Goal: Navigation & Orientation: Find specific page/section

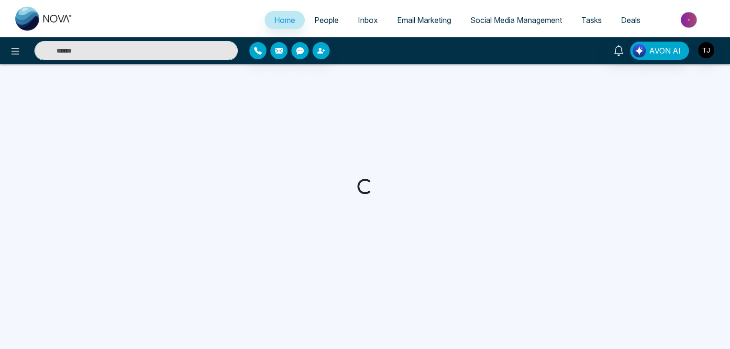
select select "*"
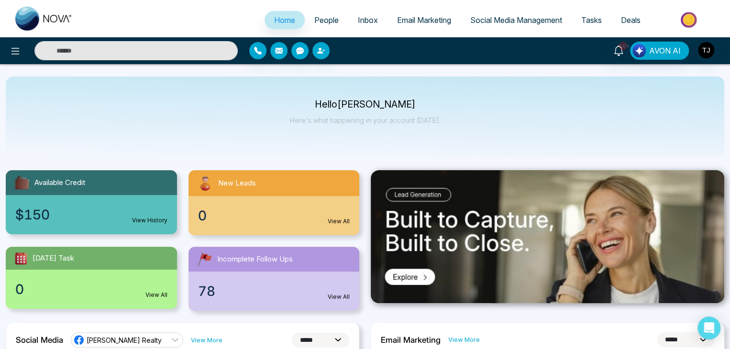
click at [498, 16] on span "Social Media Management" at bounding box center [516, 20] width 92 height 10
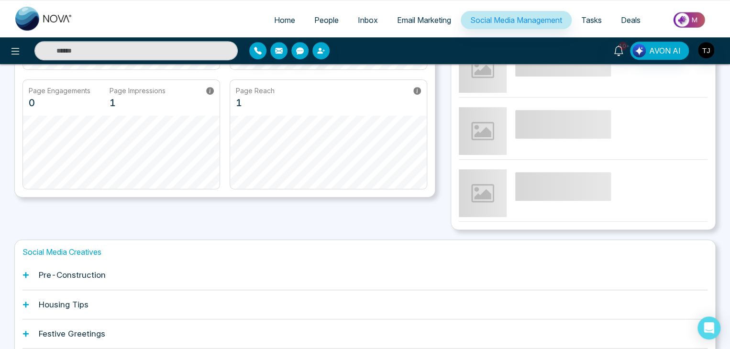
scroll to position [247, 0]
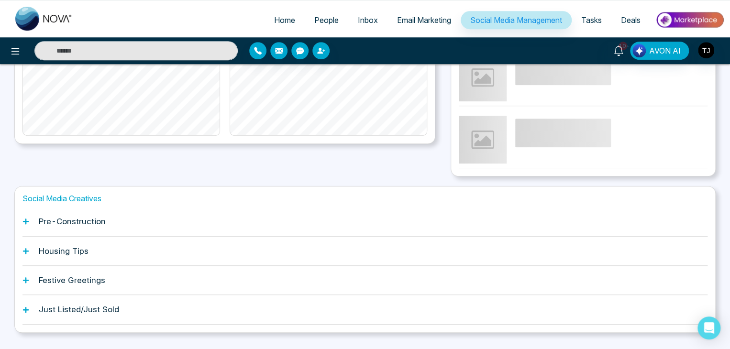
click at [339, 232] on div "Pre-Construction" at bounding box center [364, 221] width 685 height 29
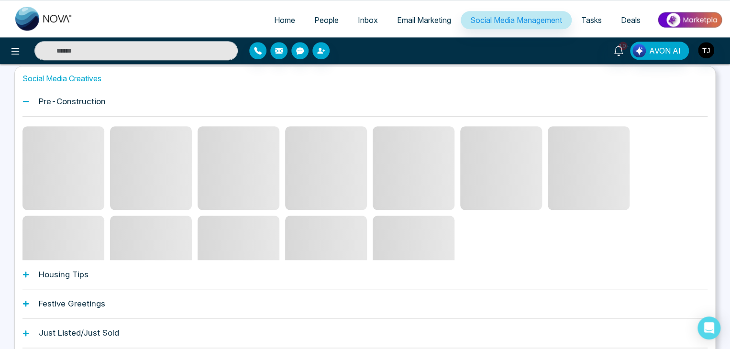
scroll to position [381, 0]
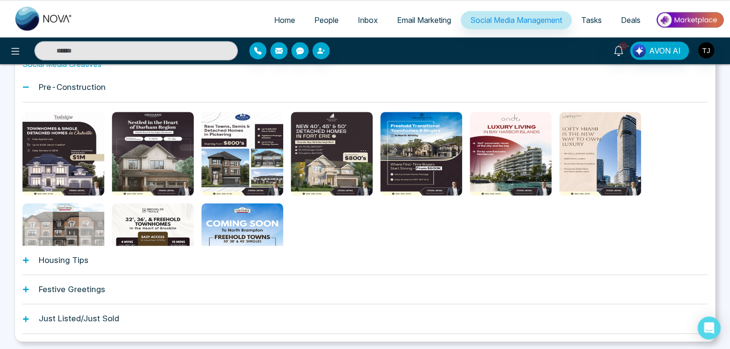
click at [343, 292] on div "Festive Greetings" at bounding box center [364, 289] width 685 height 29
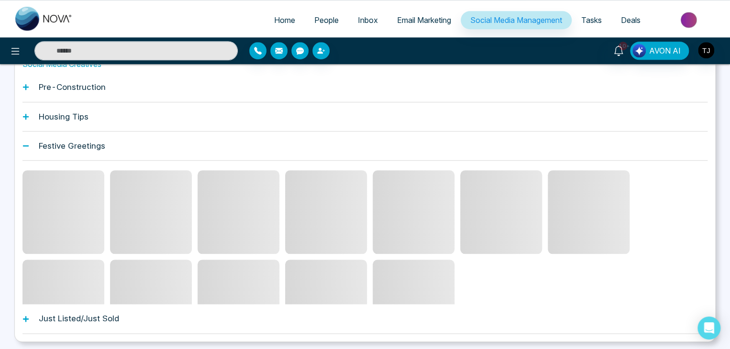
click at [364, 138] on div "Festive Greetings" at bounding box center [364, 146] width 685 height 29
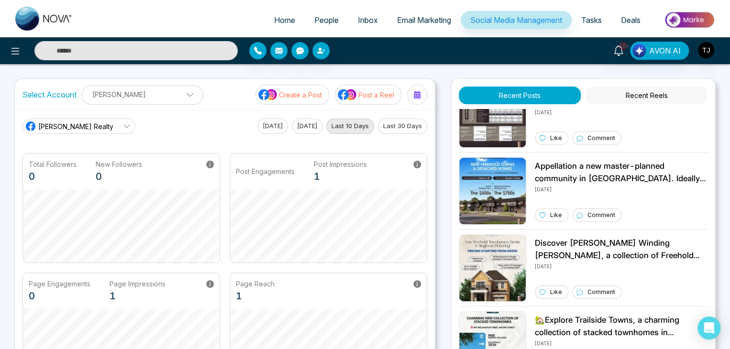
scroll to position [268, 0]
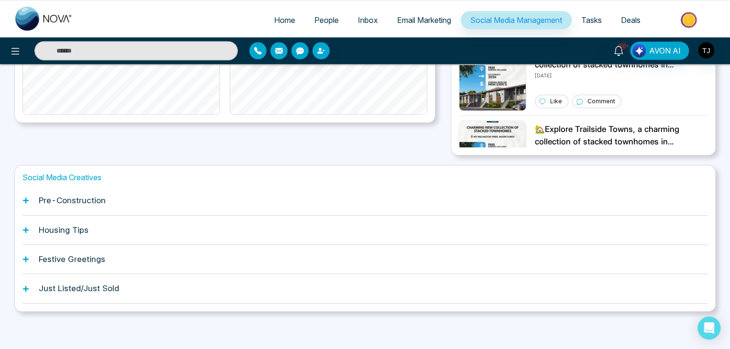
click at [249, 207] on div "Pre-Construction" at bounding box center [364, 200] width 685 height 29
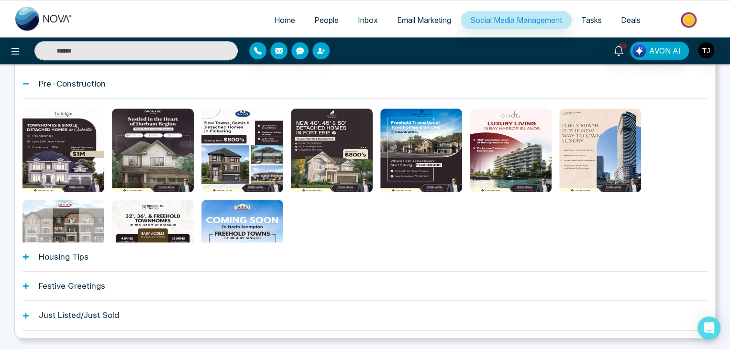
scroll to position [385, 0]
click at [218, 255] on div "Housing Tips" at bounding box center [364, 257] width 685 height 29
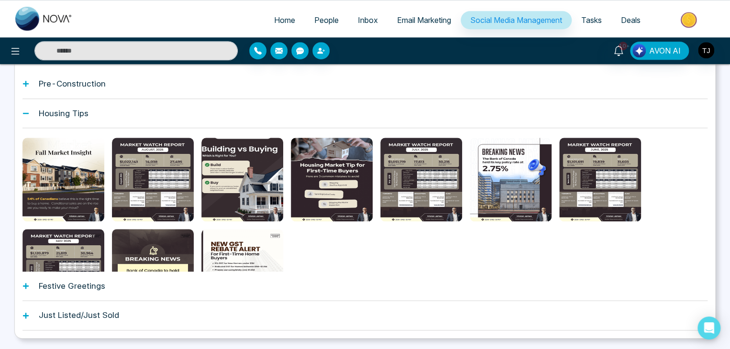
click at [254, 94] on div "Pre-Construction" at bounding box center [364, 83] width 685 height 29
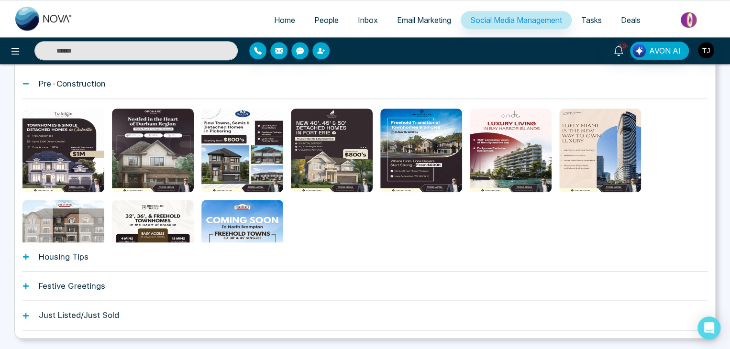
click at [576, 75] on div "Pre-Construction" at bounding box center [364, 83] width 685 height 29
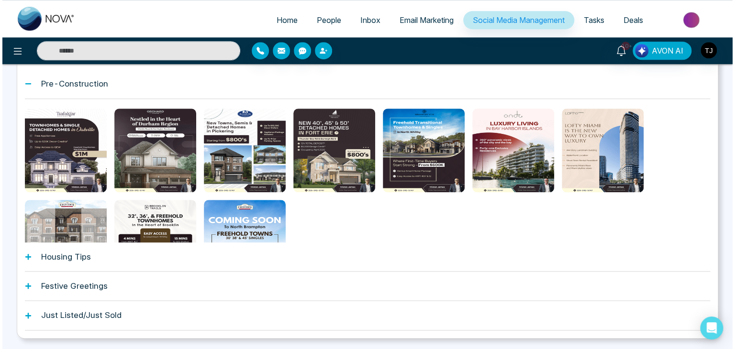
scroll to position [268, 0]
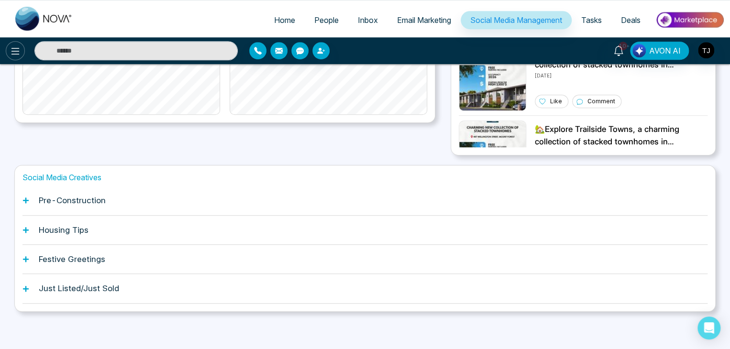
click at [13, 51] on icon at bounding box center [15, 50] width 11 height 11
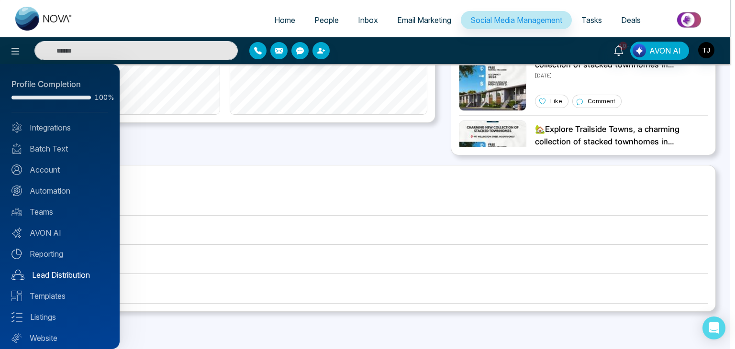
scroll to position [27, 0]
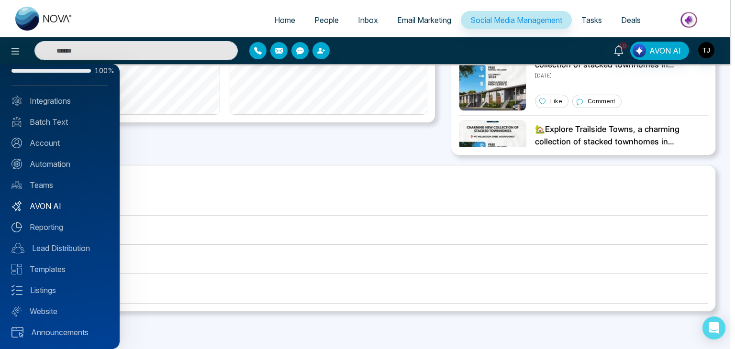
click at [58, 211] on link "AVON AI" at bounding box center [59, 205] width 97 height 11
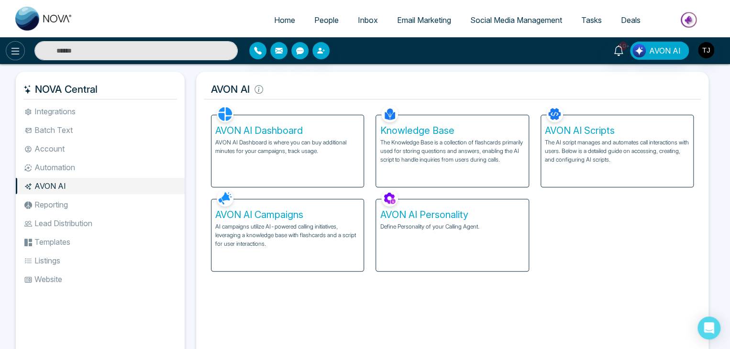
click at [23, 48] on button at bounding box center [15, 50] width 19 height 19
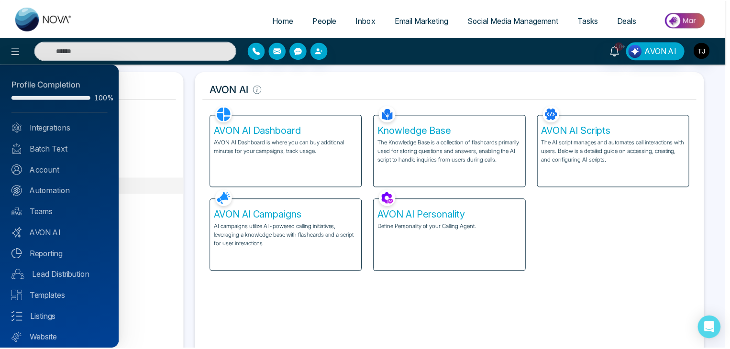
scroll to position [27, 0]
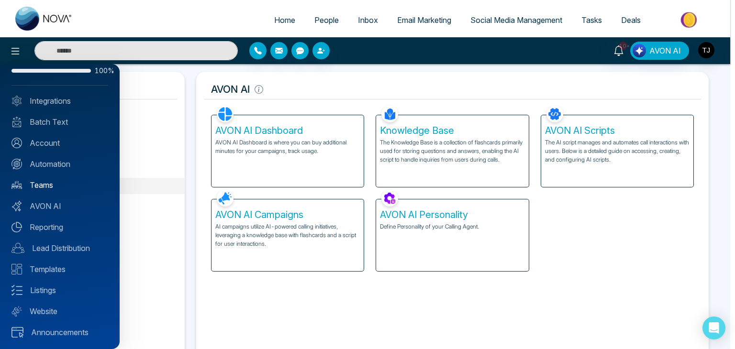
click at [38, 184] on link "Teams" at bounding box center [59, 184] width 97 height 11
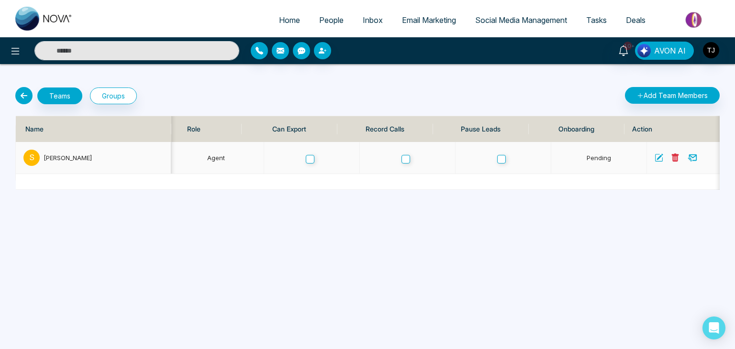
scroll to position [0, 58]
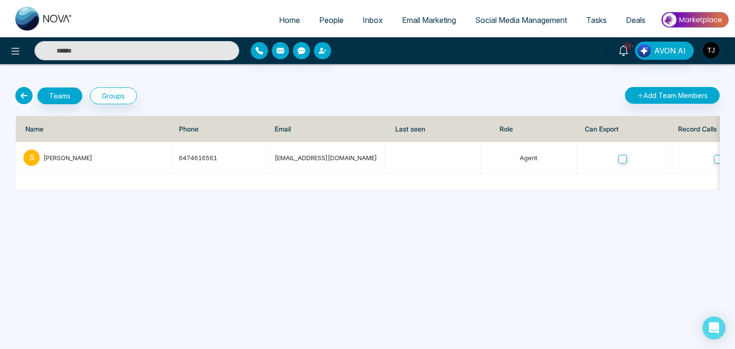
click at [591, 25] on link "Tasks" at bounding box center [596, 20] width 40 height 18
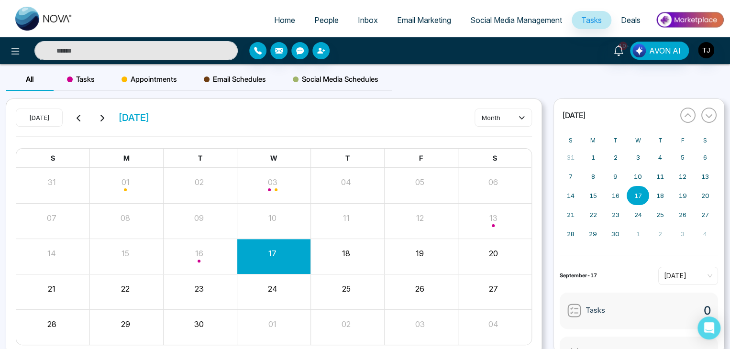
click at [202, 83] on div "Email Schedules" at bounding box center [234, 79] width 89 height 23
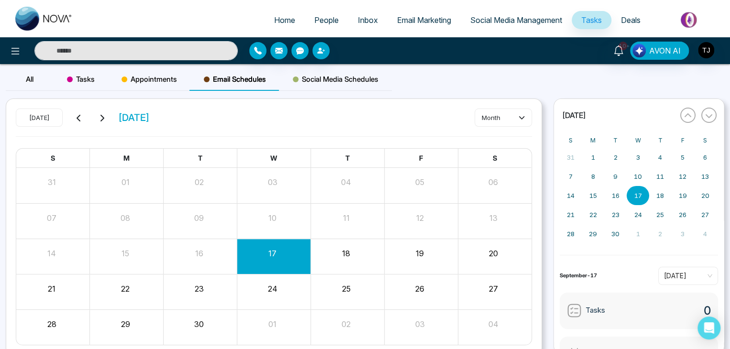
click at [78, 79] on span "Tasks" at bounding box center [81, 79] width 28 height 11
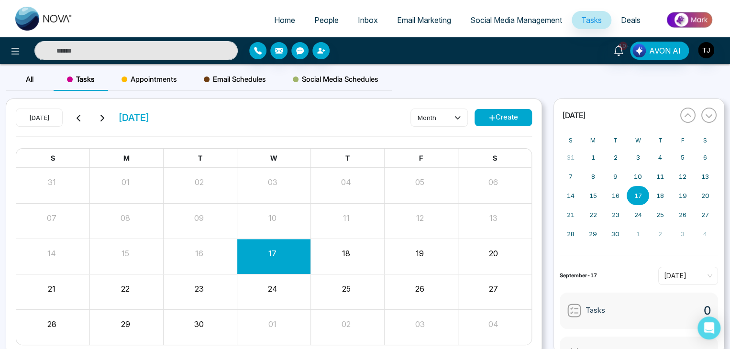
click at [22, 85] on div "All" at bounding box center [30, 79] width 48 height 23
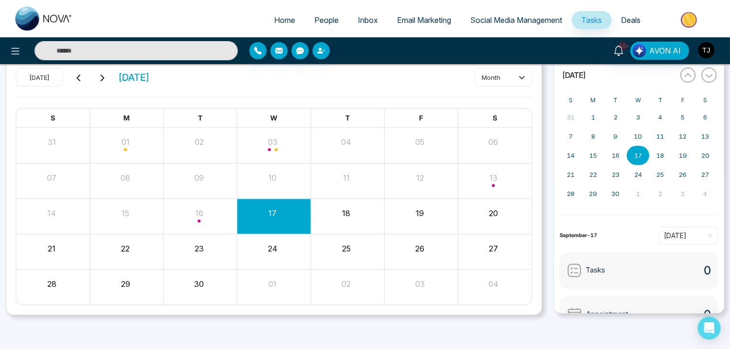
scroll to position [69, 0]
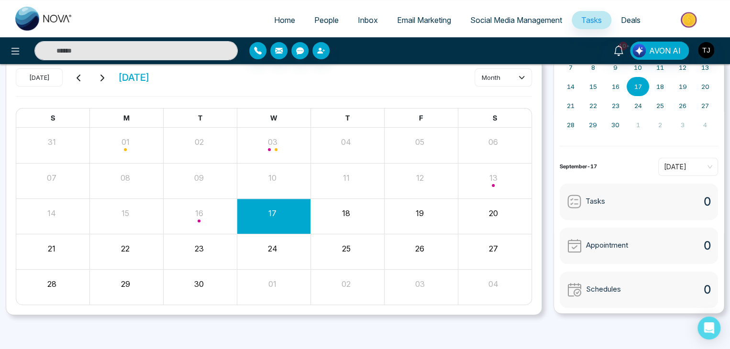
click at [621, 16] on span "Deals" at bounding box center [631, 20] width 20 height 10
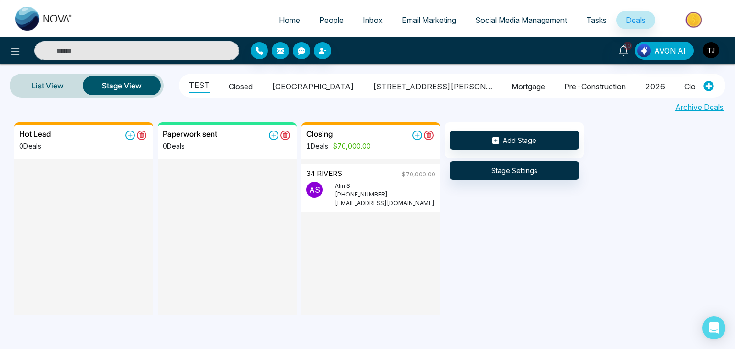
click at [284, 27] on link "Home" at bounding box center [289, 20] width 40 height 18
select select "*"
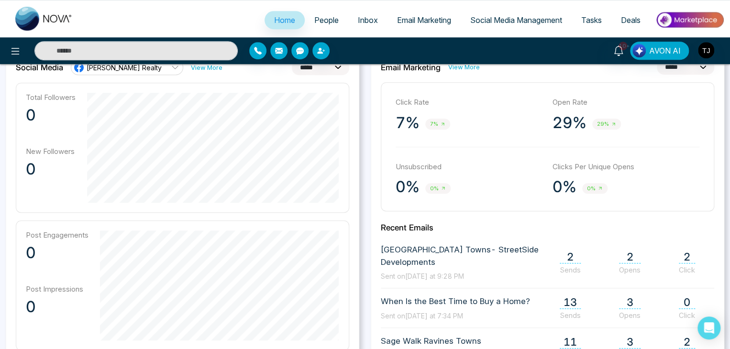
scroll to position [276, 0]
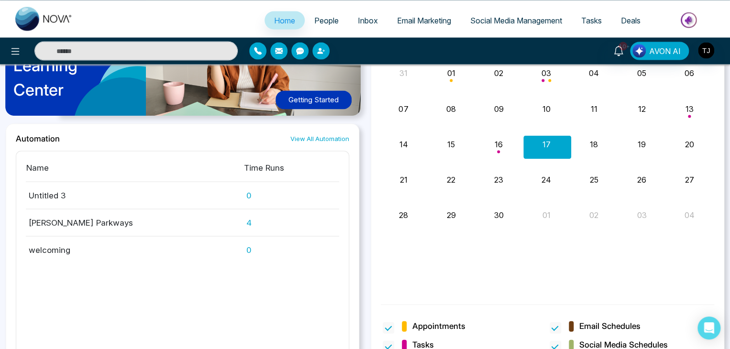
click at [357, 313] on div "Automation View All Automation Name Time Runs Untitled 3 0 [PERSON_NAME] Parkwa…" at bounding box center [183, 243] width 354 height 240
click at [414, 29] on li "Email Marketing" at bounding box center [424, 21] width 73 height 20
click at [320, 23] on span "People" at bounding box center [326, 20] width 24 height 10
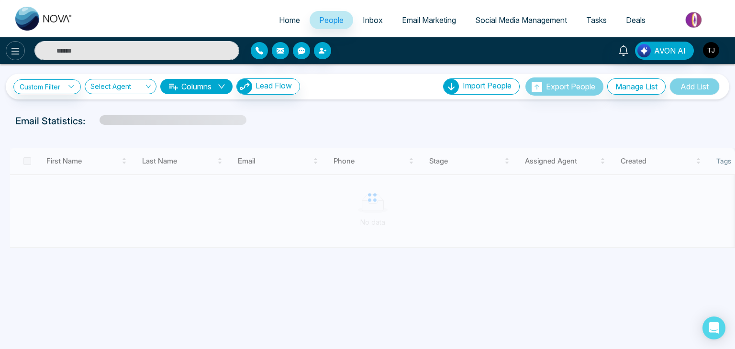
click at [20, 46] on icon at bounding box center [15, 50] width 11 height 11
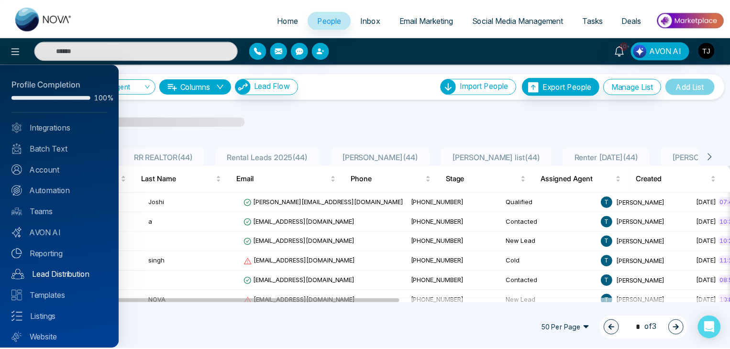
scroll to position [27, 0]
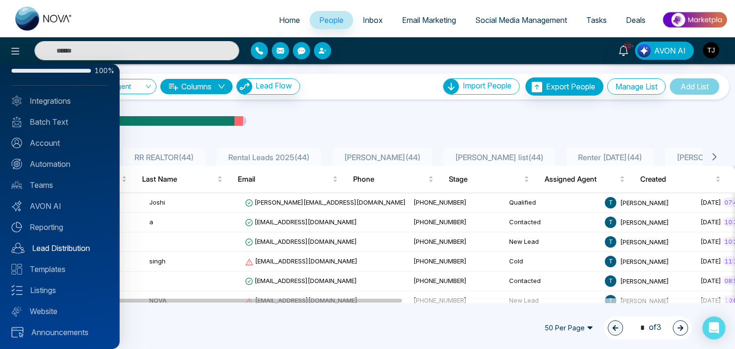
click at [48, 251] on link "Lead Distribution" at bounding box center [59, 248] width 97 height 11
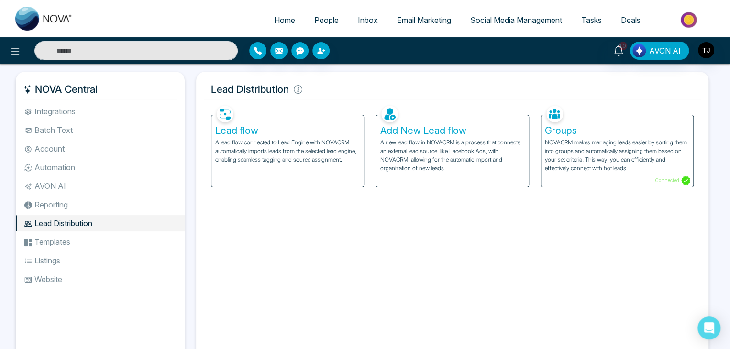
click at [360, 146] on div "Lead flow A lead flow connected to Lead Engine with NOVACRM automatically impor…" at bounding box center [287, 151] width 152 height 72
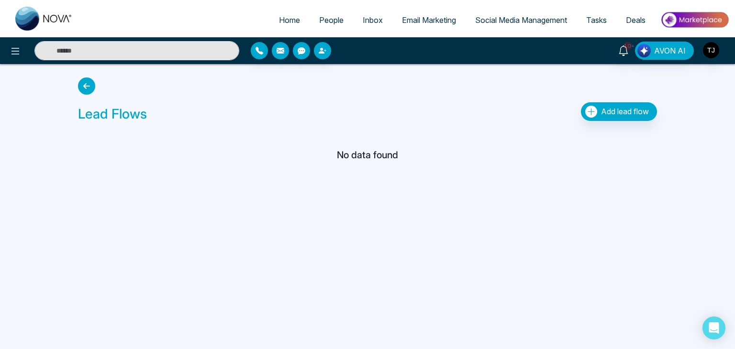
click at [85, 87] on icon at bounding box center [86, 86] width 17 height 17
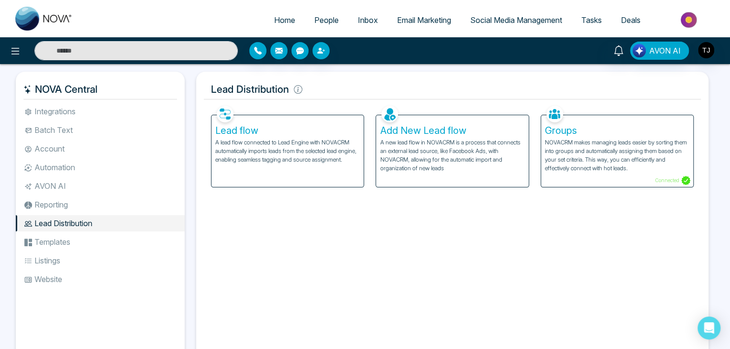
click at [440, 153] on p "A new lead flow in NOVACRM is a process that connects an external lead source, …" at bounding box center [452, 155] width 144 height 34
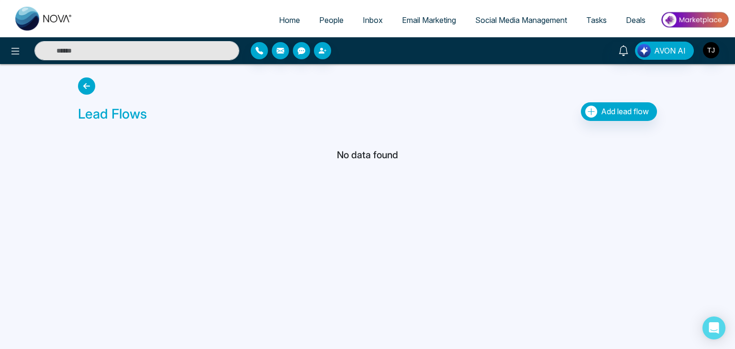
click at [87, 87] on icon at bounding box center [86, 86] width 17 height 17
click at [79, 89] on icon at bounding box center [86, 86] width 17 height 17
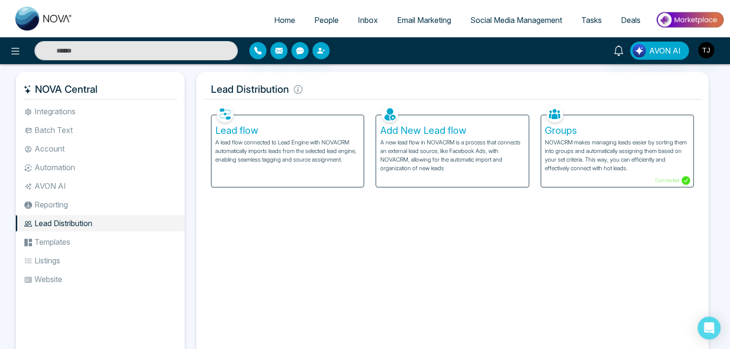
click at [644, 177] on div "Groups NOVACRM makes managing leads easier by sorting them into groups and auto…" at bounding box center [617, 151] width 152 height 72
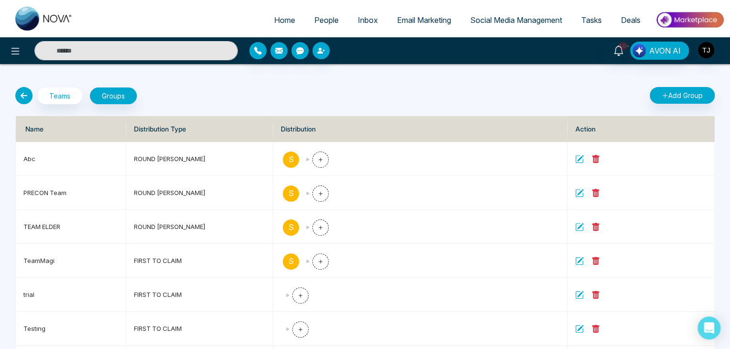
click at [14, 95] on div "Teams Groups" at bounding box center [187, 95] width 355 height 17
click at [18, 95] on icon at bounding box center [23, 95] width 17 height 17
click at [31, 98] on icon at bounding box center [23, 95] width 17 height 17
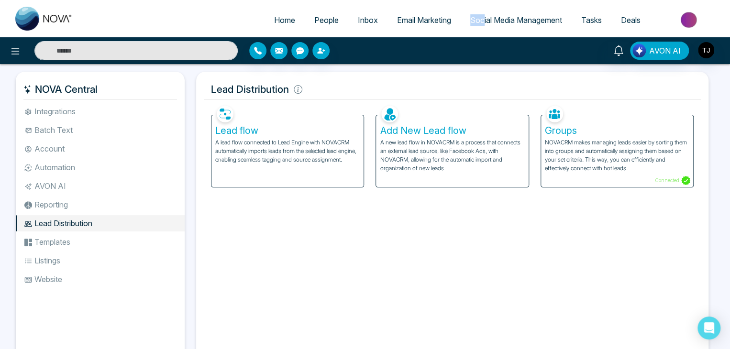
drag, startPoint x: 481, startPoint y: 3, endPoint x: 481, endPoint y: 20, distance: 16.3
click at [481, 20] on div "Home People Inbox Email Marketing Social Media Management Tasks Deals" at bounding box center [365, 18] width 730 height 37
click at [481, 20] on span "Social Media Management" at bounding box center [516, 20] width 92 height 10
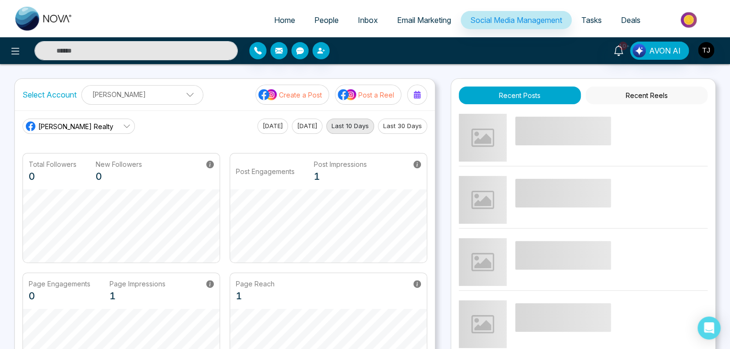
scroll to position [268, 0]
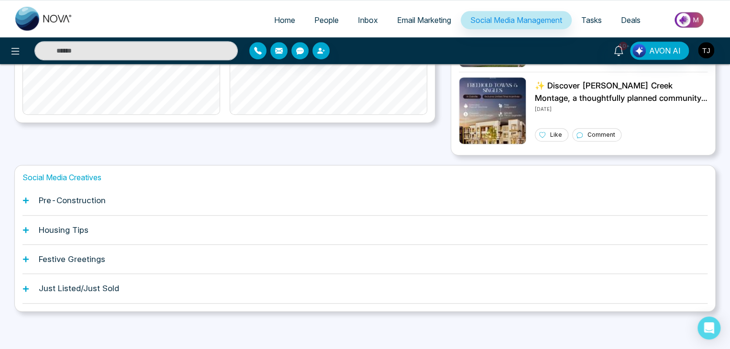
click at [416, 213] on div "Pre-Construction" at bounding box center [364, 200] width 685 height 29
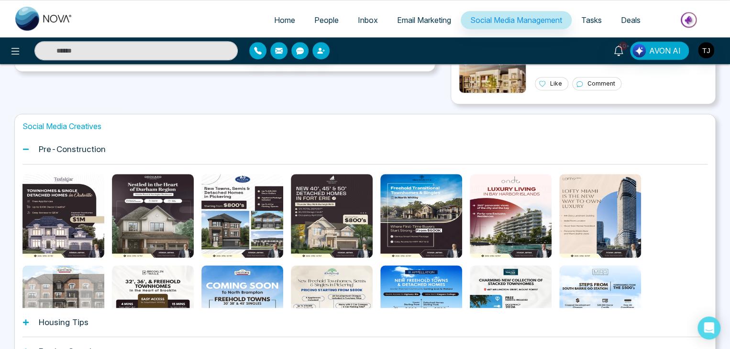
scroll to position [318, 0]
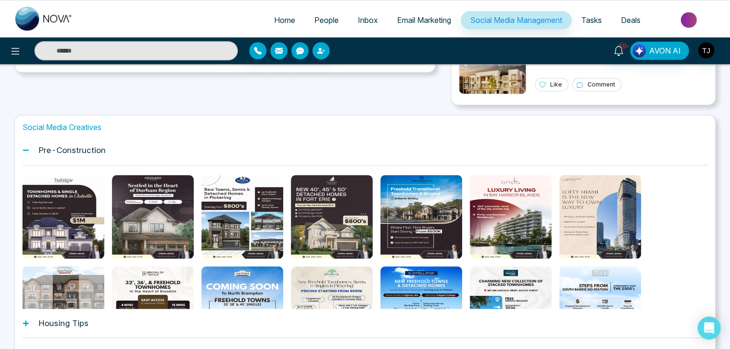
click at [720, 191] on div "Home People Inbox Email Marketing Social Media Management Tasks Deals 10+ AVON …" at bounding box center [365, 63] width 730 height 762
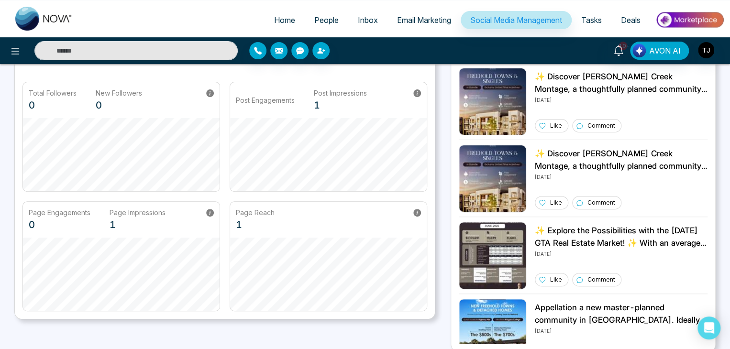
scroll to position [0, 0]
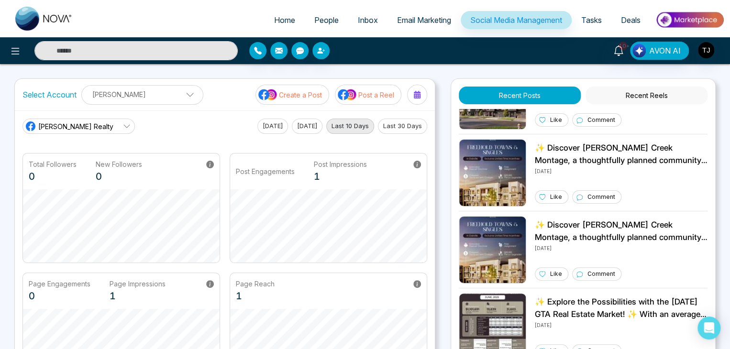
click at [598, 21] on span "Tasks" at bounding box center [591, 20] width 21 height 10
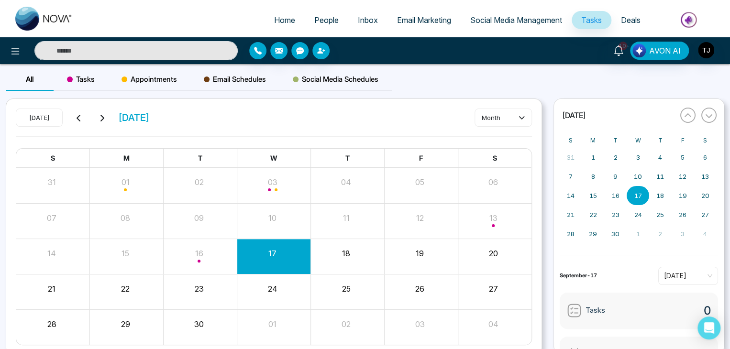
click at [75, 79] on span "Tasks" at bounding box center [81, 79] width 28 height 11
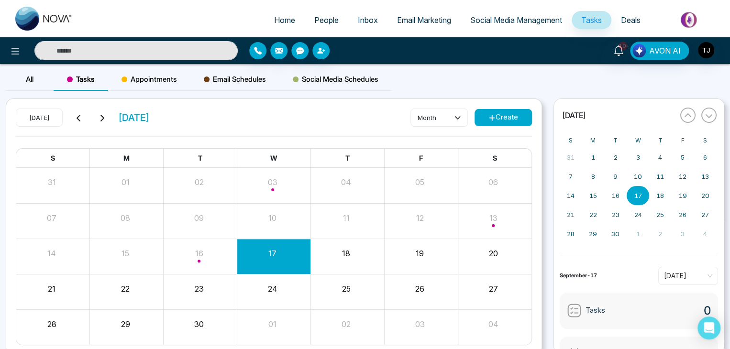
click at [45, 83] on div "All" at bounding box center [30, 79] width 48 height 23
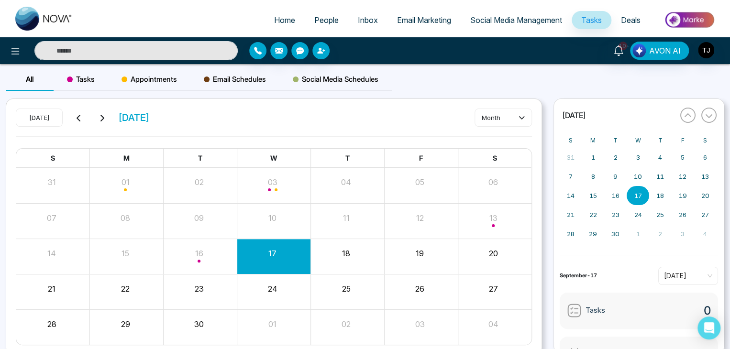
click at [314, 81] on span "Social Media Schedules" at bounding box center [336, 79] width 86 height 11
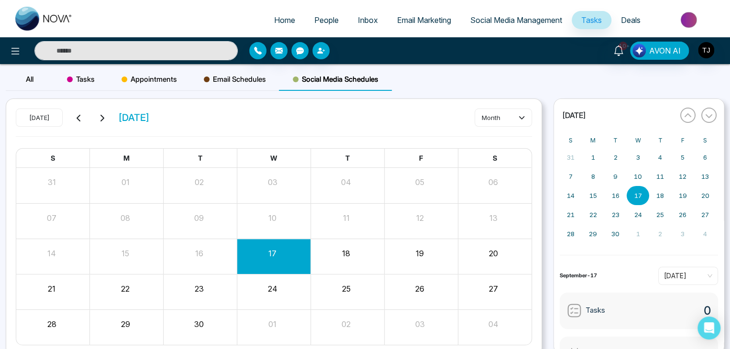
click at [140, 77] on span "Appointments" at bounding box center [149, 79] width 55 height 11
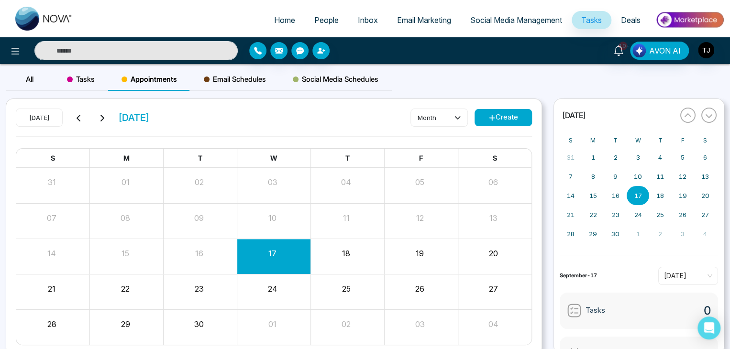
click at [40, 78] on div "All" at bounding box center [30, 79] width 48 height 23
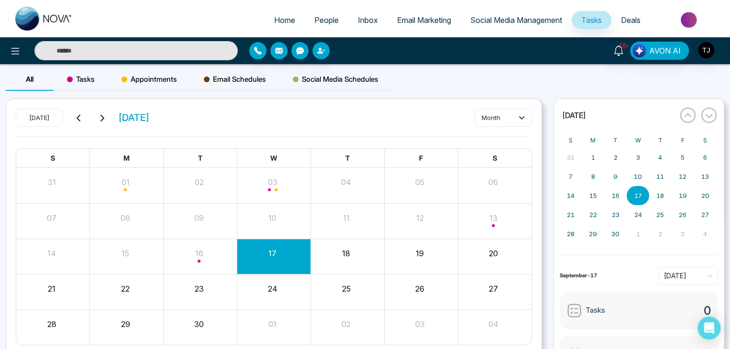
click at [417, 22] on span "Email Marketing" at bounding box center [424, 20] width 54 height 10
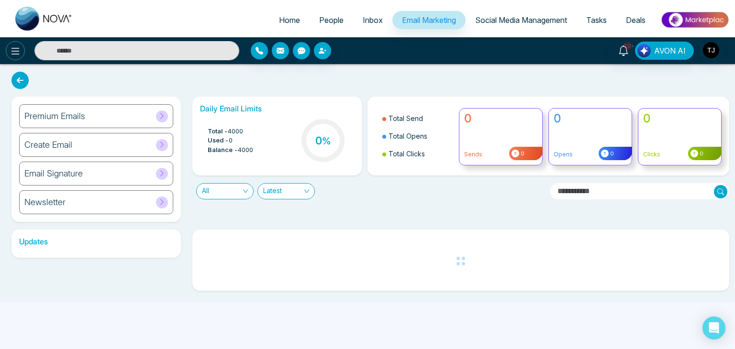
click at [9, 51] on button at bounding box center [15, 50] width 19 height 19
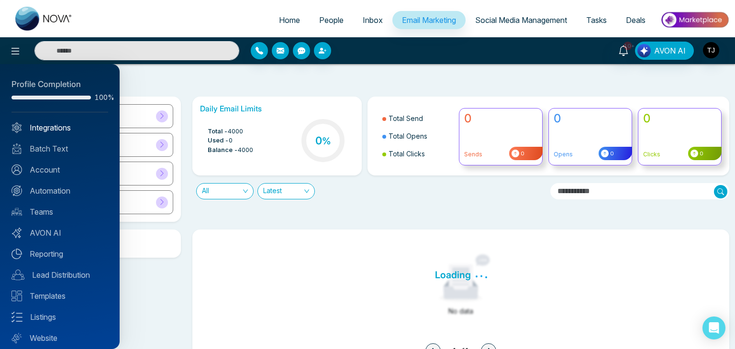
click at [54, 126] on link "Integrations" at bounding box center [59, 127] width 97 height 11
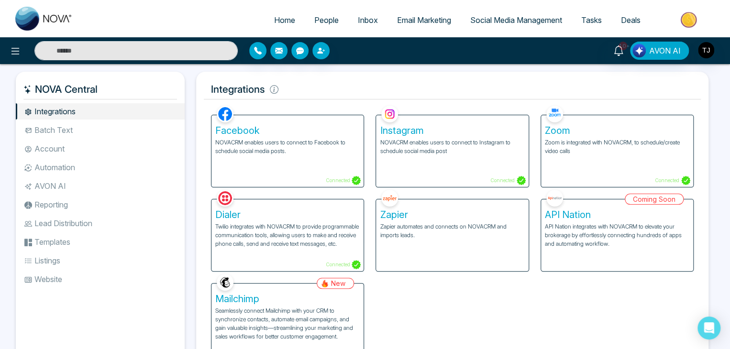
scroll to position [2, 0]
